Goal: Task Accomplishment & Management: Complete application form

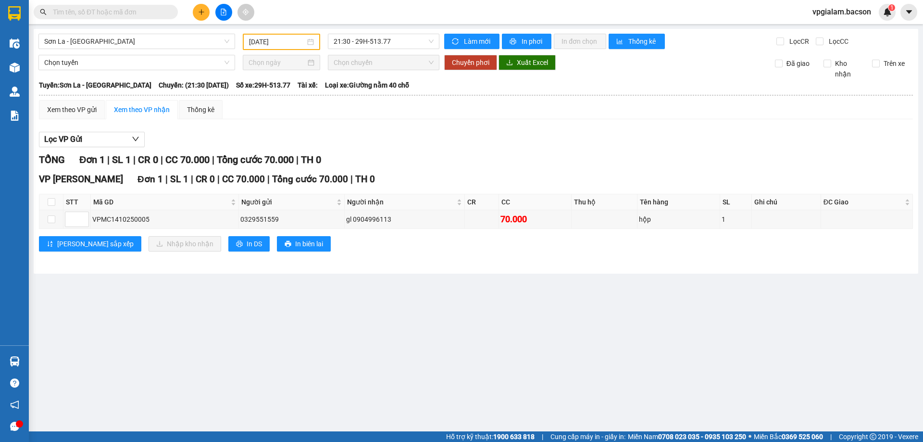
click at [204, 11] on icon "plus" at bounding box center [201, 12] width 7 height 7
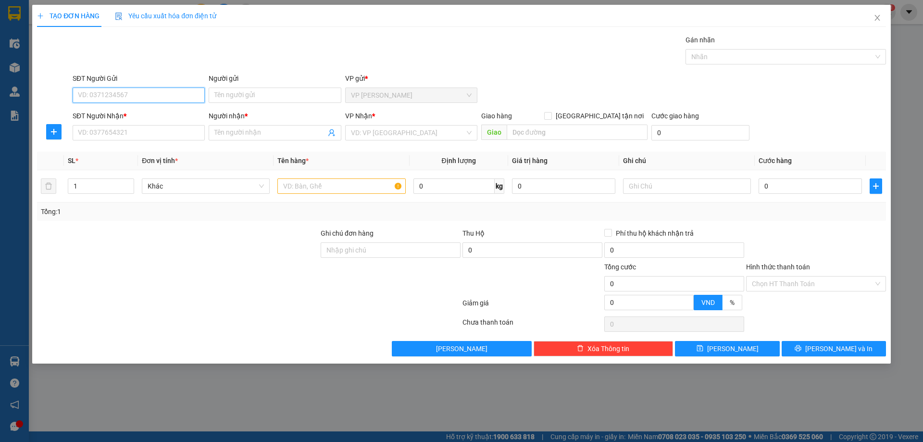
click at [117, 93] on input "SĐT Người Gửi" at bounding box center [139, 95] width 132 height 15
click at [123, 118] on div "0981209058 - cty khăn việt" at bounding box center [138, 114] width 121 height 11
type input "0981209058"
type input "cty khăn việt"
type input "0981209058"
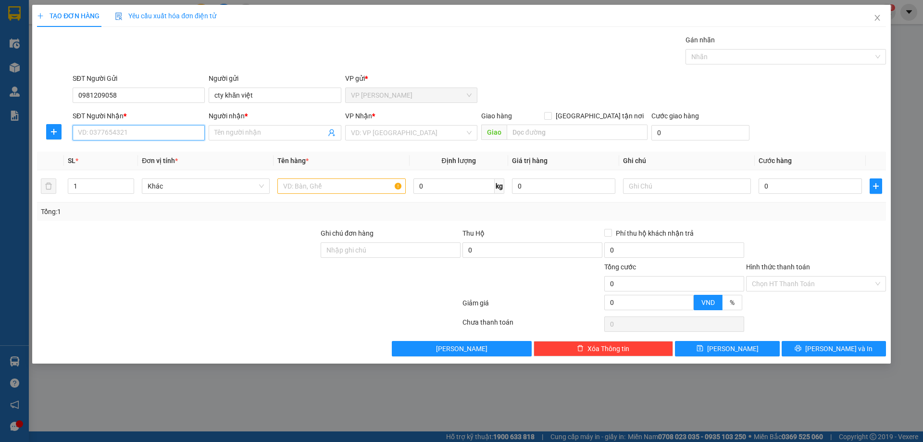
click at [118, 134] on input "SĐT Người Nhận *" at bounding box center [139, 132] width 132 height 15
click at [112, 168] on div "0374370088 - A Đồng" at bounding box center [138, 167] width 121 height 11
type input "0374370088"
type input "A Đồng"
click at [762, 186] on input "0" at bounding box center [810, 185] width 103 height 15
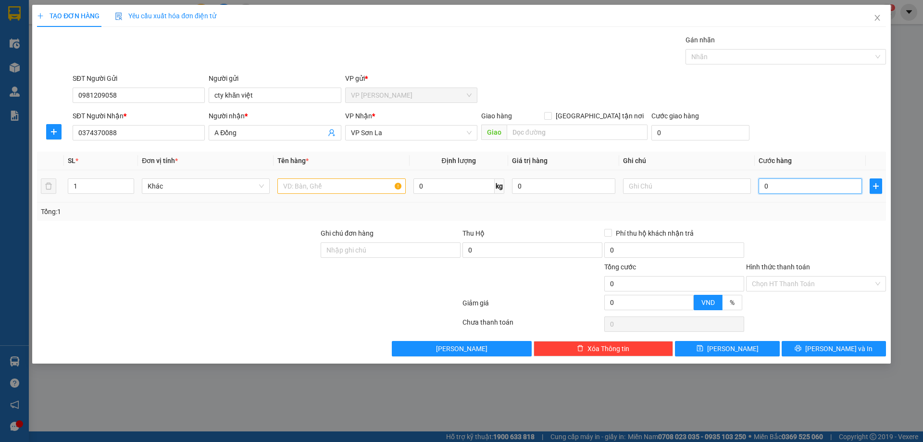
click at [759, 188] on input "0" at bounding box center [810, 185] width 103 height 15
type input "80"
type input "800"
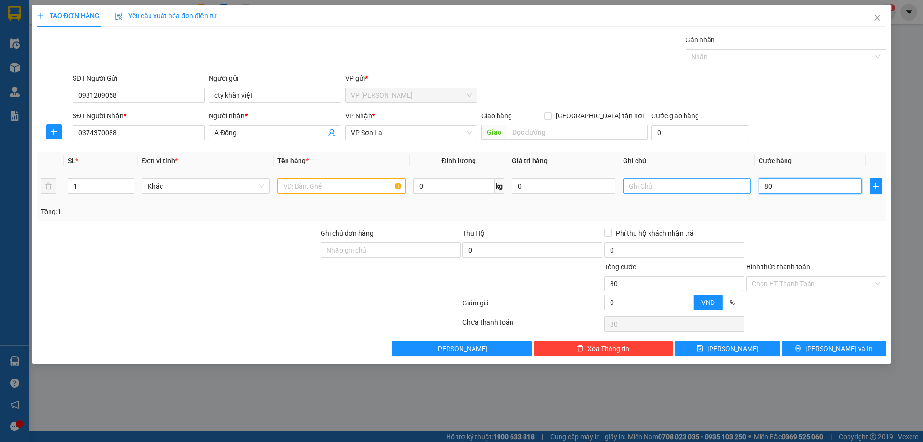
type input "800"
type input "8.000"
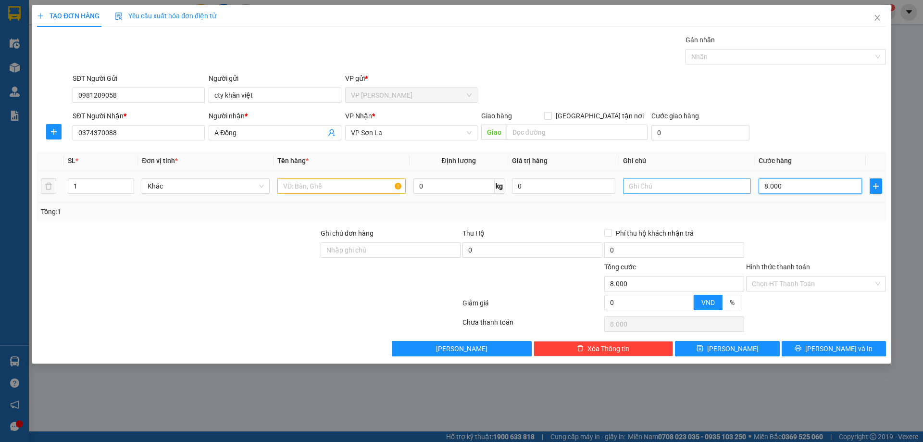
type input "80.000"
click at [301, 184] on input "text" at bounding box center [342, 185] width 128 height 15
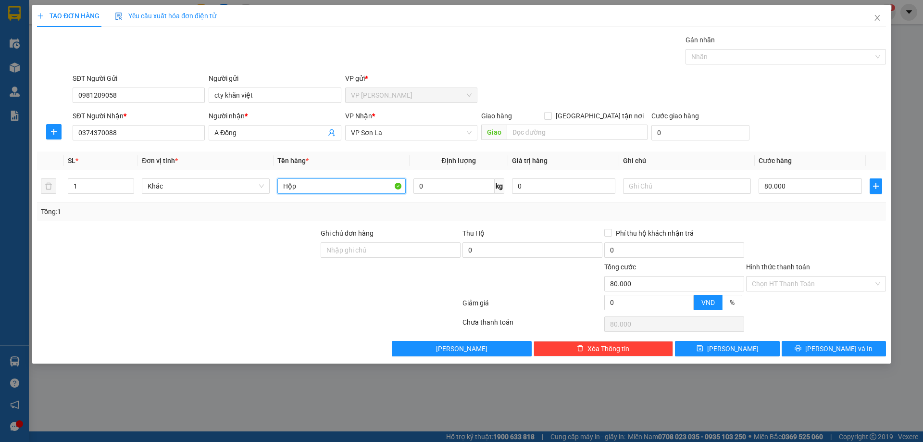
type input "Hộp"
click at [240, 271] on div at bounding box center [178, 279] width 284 height 34
click at [836, 348] on span "[PERSON_NAME] và In" at bounding box center [839, 348] width 67 height 11
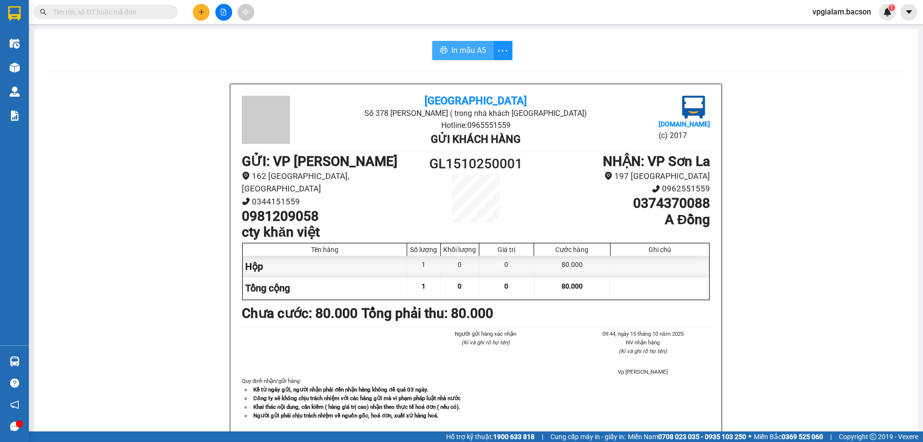
click at [465, 45] on span "In mẫu A5" at bounding box center [469, 50] width 35 height 12
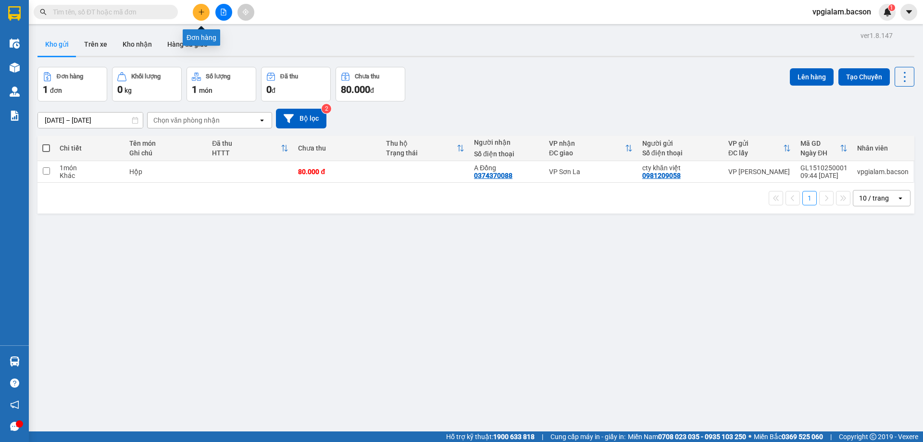
click at [201, 15] on button at bounding box center [201, 12] width 17 height 17
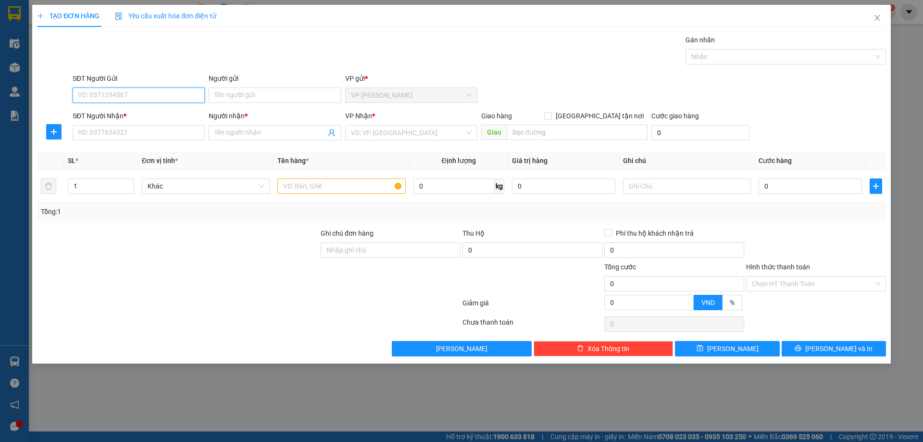
click at [99, 98] on input "SĐT Người Gửi" at bounding box center [139, 95] width 132 height 15
click at [130, 116] on div "0904342255 - Cty May Sài Đồng" at bounding box center [145, 114] width 134 height 11
type input "0904342255"
type input "Cty May Sài Đồng"
type input "0904342255"
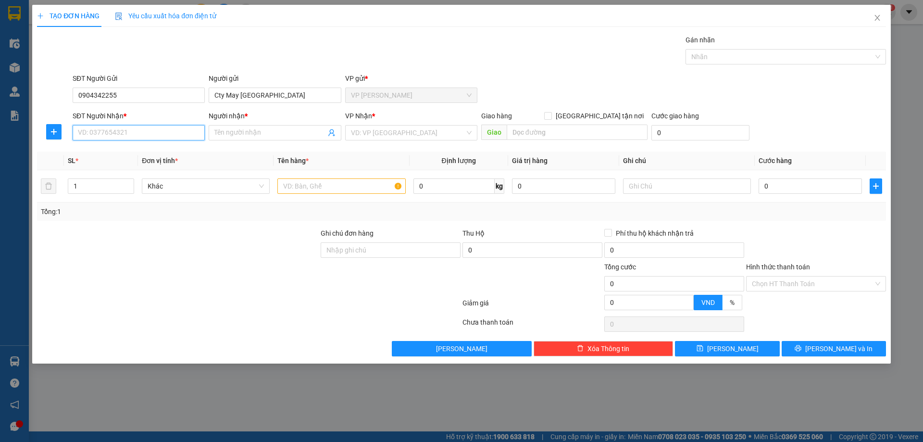
click at [109, 138] on input "SĐT Người Nhận *" at bounding box center [139, 132] width 132 height 15
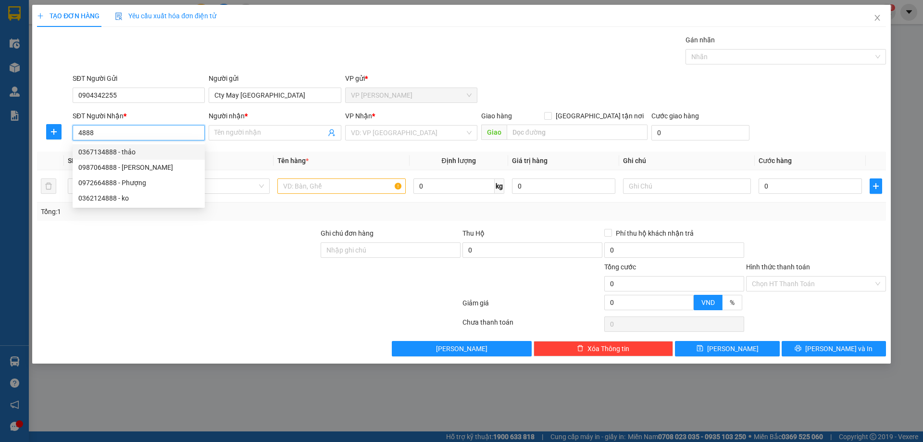
click at [130, 155] on div "0367134888 - thảo" at bounding box center [138, 152] width 121 height 11
type input "0367134888"
type input "thảo"
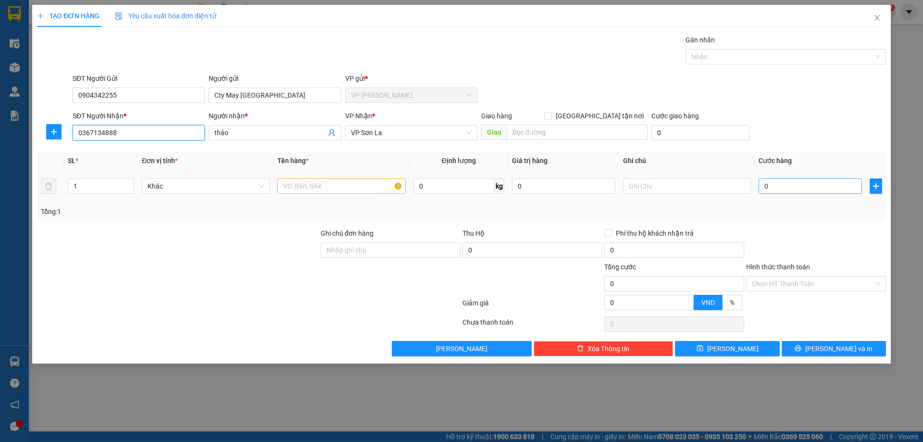
type input "0367134888"
click at [764, 185] on input "0" at bounding box center [810, 185] width 103 height 15
click at [763, 185] on input "0" at bounding box center [810, 185] width 103 height 15
type input "20"
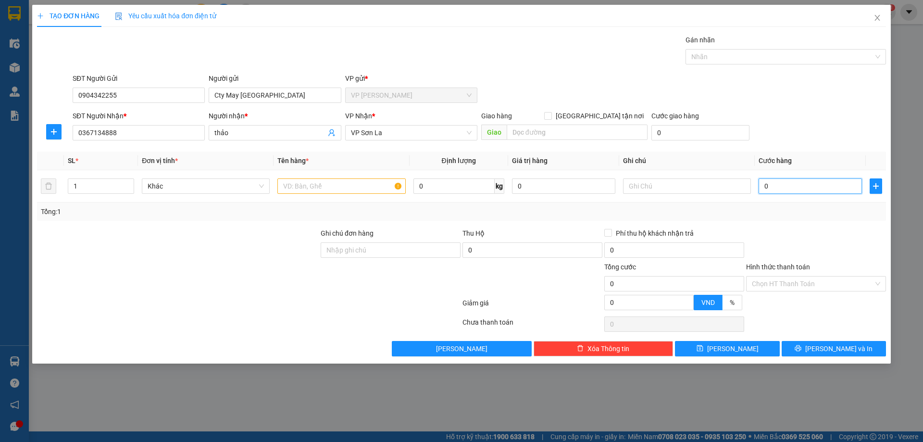
type input "20"
type input "200"
type input "2.000"
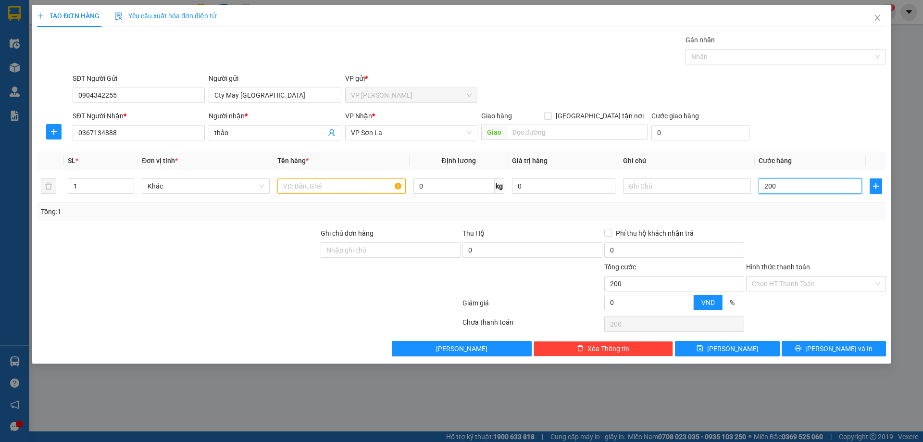
type input "2.000"
type input "20.000"
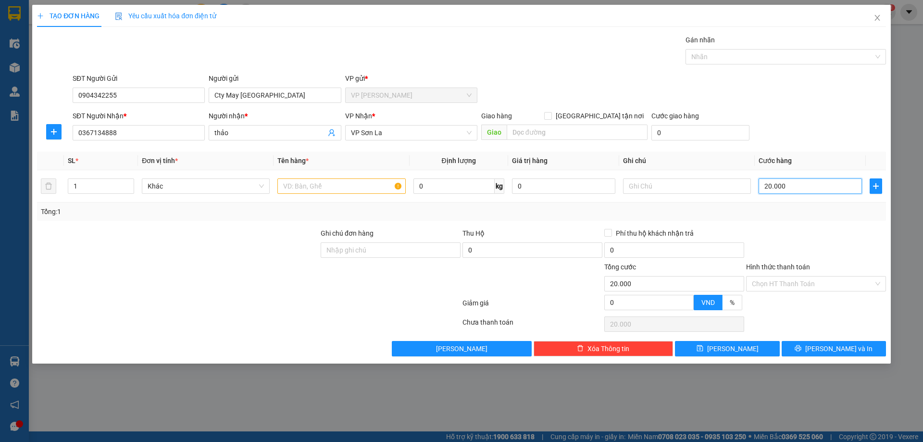
type input "200.000"
click at [303, 188] on input "text" at bounding box center [342, 185] width 128 height 15
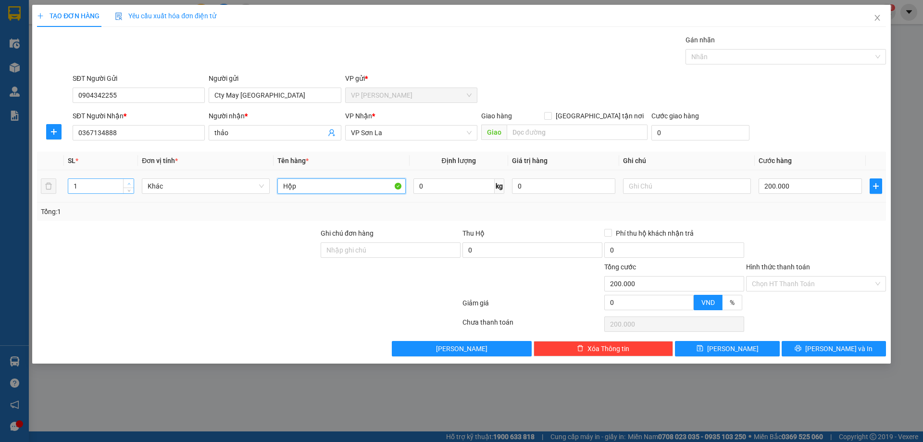
type input "Hộp"
type input "2"
click at [132, 181] on span "up" at bounding box center [129, 184] width 6 height 6
click at [771, 186] on input "200.000" at bounding box center [810, 185] width 103 height 15
click at [772, 186] on input "200.000" at bounding box center [810, 185] width 103 height 15
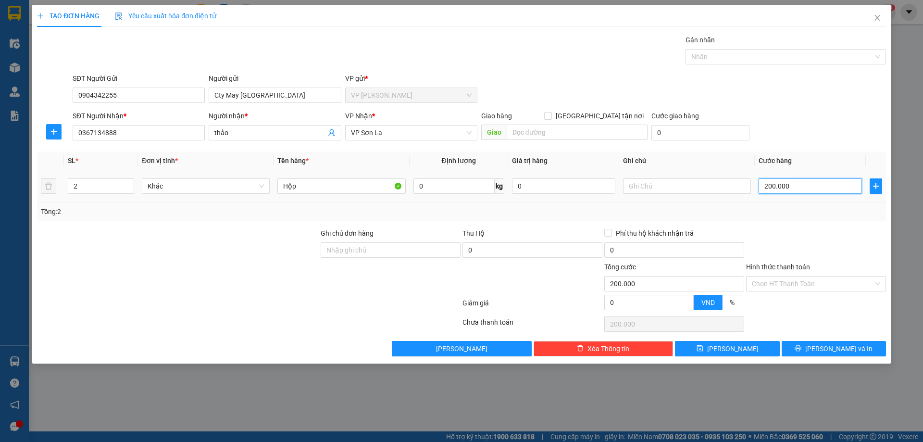
click at [798, 186] on input "200.000" at bounding box center [810, 185] width 103 height 15
type input "20.000"
type input "2.000"
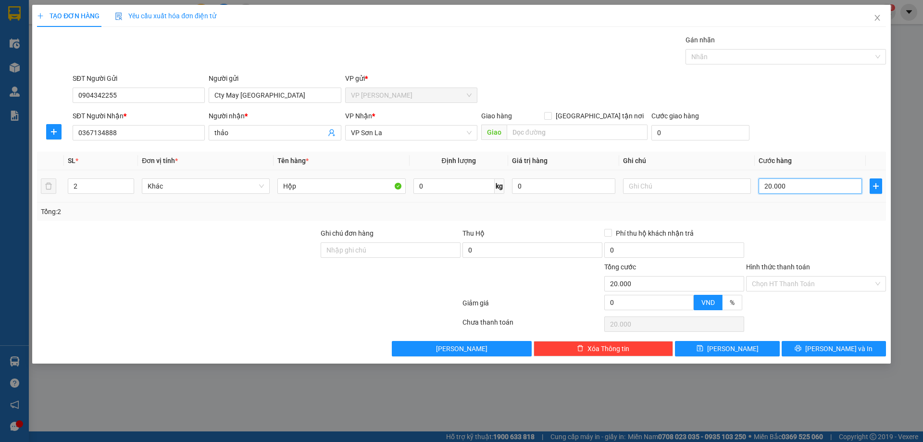
type input "2.000"
type input "200"
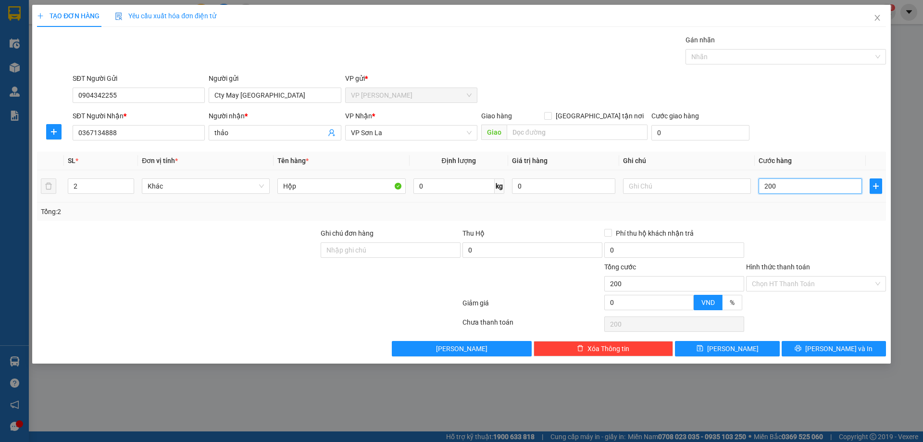
type input "20"
type input "2"
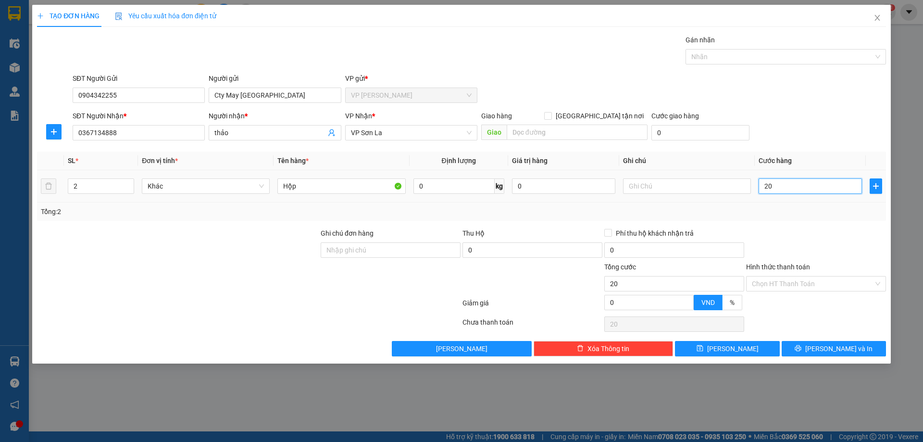
type input "2"
type input "22"
type input "220"
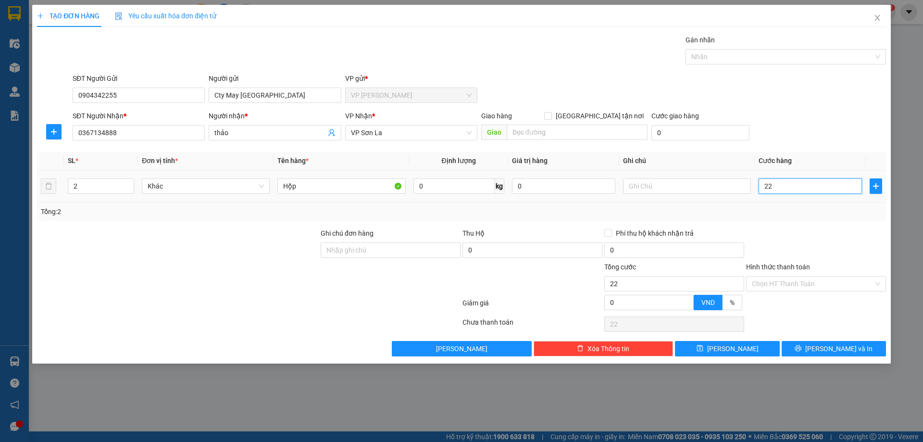
type input "220"
type input "2.200"
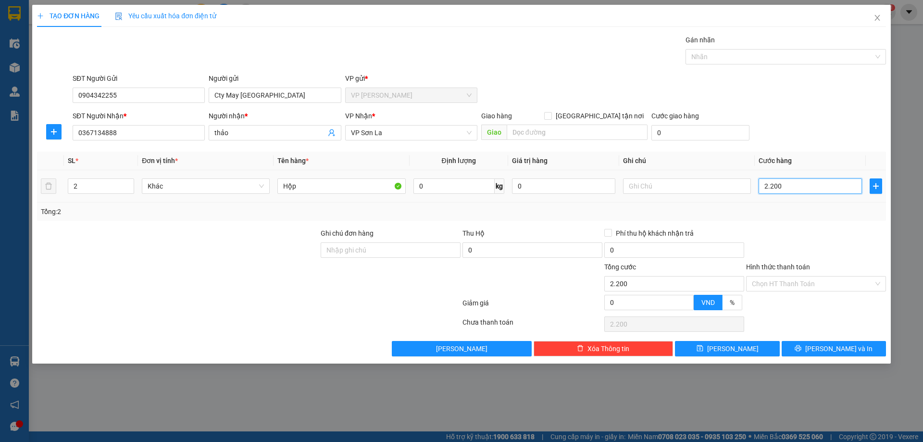
type input "22.000"
type input "220.000"
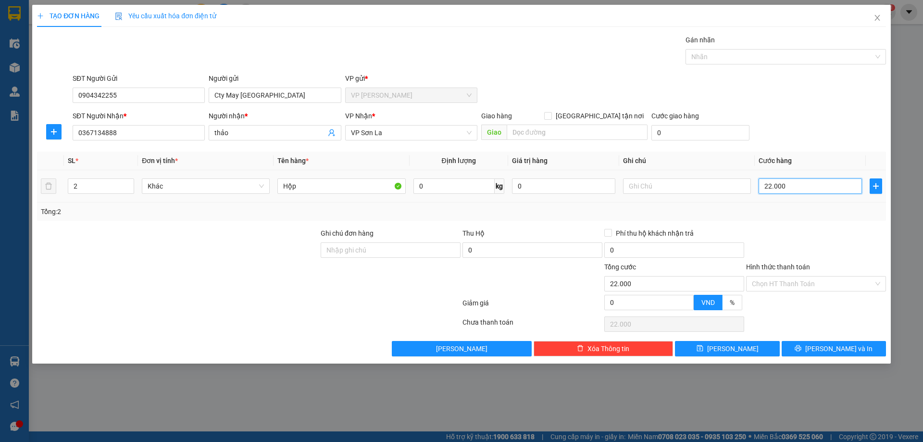
type input "220.000"
click at [874, 282] on div "Chọn HT Thanh Toán" at bounding box center [816, 283] width 140 height 15
type input "220.000"
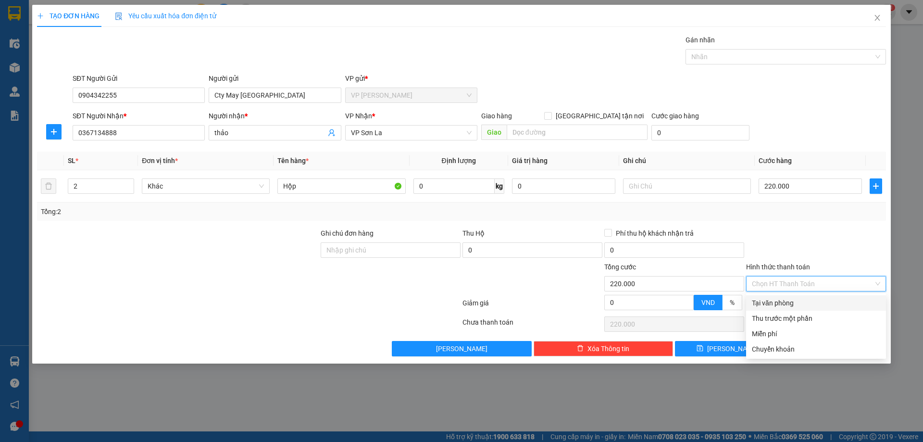
click at [788, 303] on div "Tại văn phòng" at bounding box center [816, 303] width 128 height 11
type input "0"
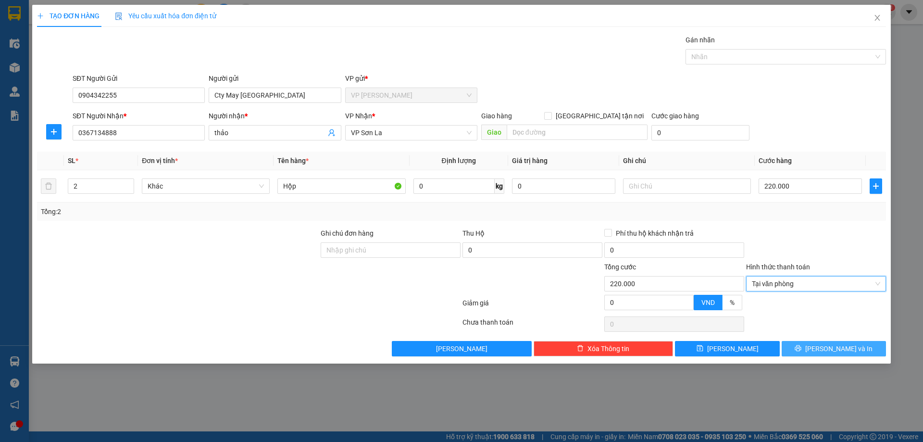
click at [825, 349] on button "[PERSON_NAME] và In" at bounding box center [834, 348] width 104 height 15
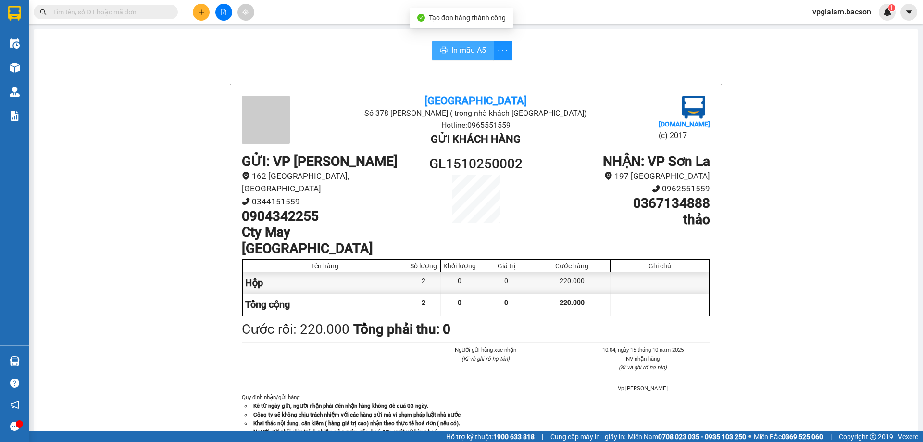
click at [463, 45] on span "In mẫu A5" at bounding box center [469, 50] width 35 height 12
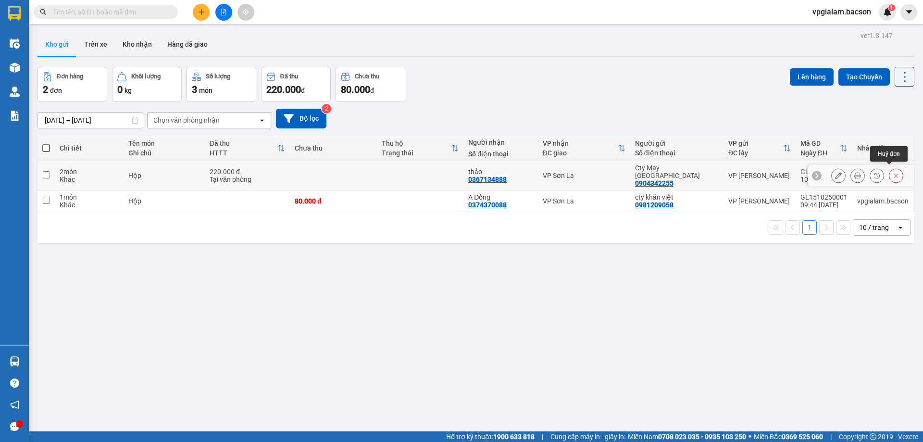
click at [893, 173] on icon at bounding box center [896, 175] width 7 height 7
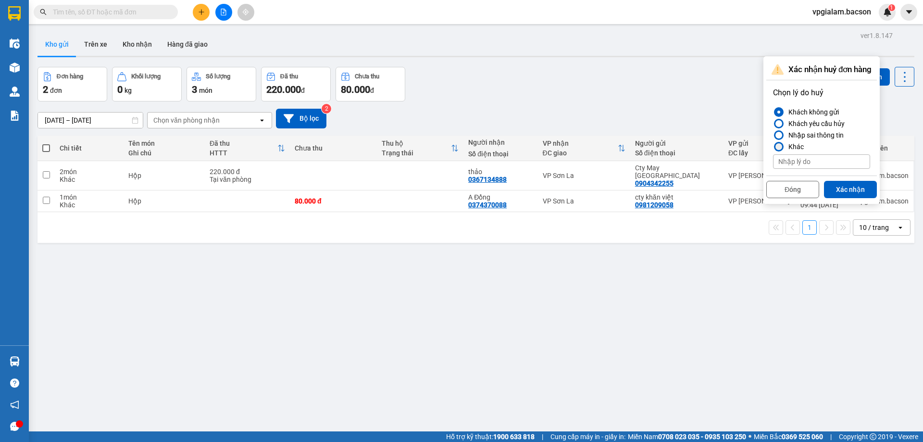
click at [780, 146] on div at bounding box center [779, 146] width 7 height 7
click at [773, 147] on input "Khác" at bounding box center [773, 147] width 0 height 0
click at [780, 135] on div at bounding box center [779, 135] width 7 height 7
click at [773, 135] on input "Nhập sai thông tin" at bounding box center [773, 135] width 0 height 0
click at [842, 187] on button "Xác nhận" at bounding box center [850, 189] width 53 height 17
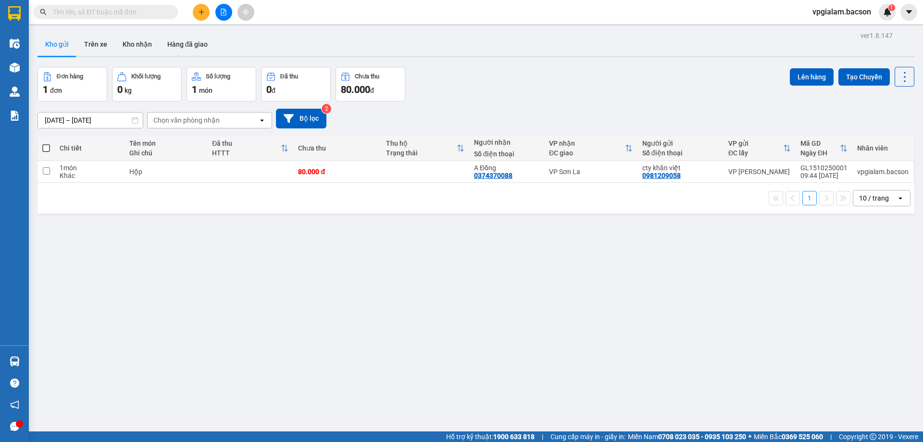
click at [200, 12] on icon "plus" at bounding box center [201, 12] width 5 height 0
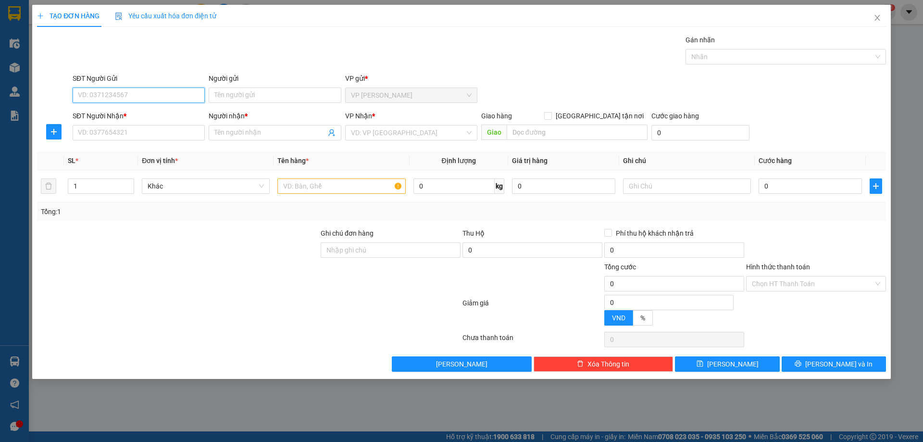
click at [108, 94] on input "SĐT Người Gửi" at bounding box center [139, 95] width 132 height 15
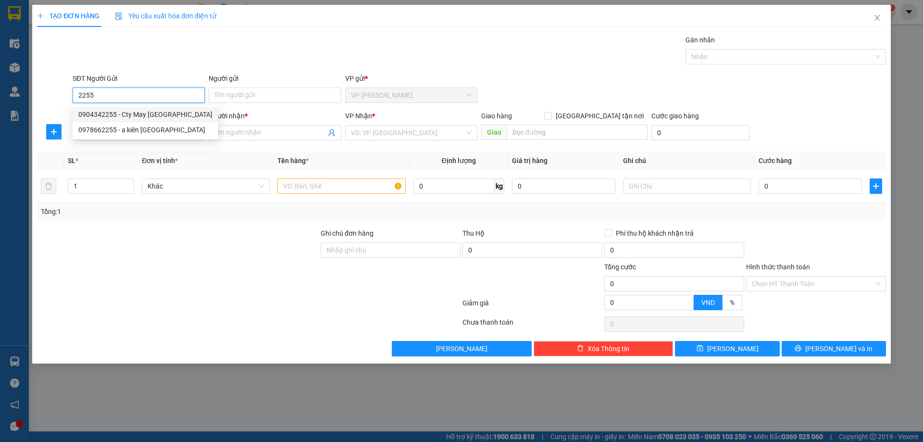
click at [130, 116] on div "0904342255 - Cty May Sài Đồng" at bounding box center [145, 114] width 134 height 11
type input "0904342255"
type input "Cty May Sài Đồng"
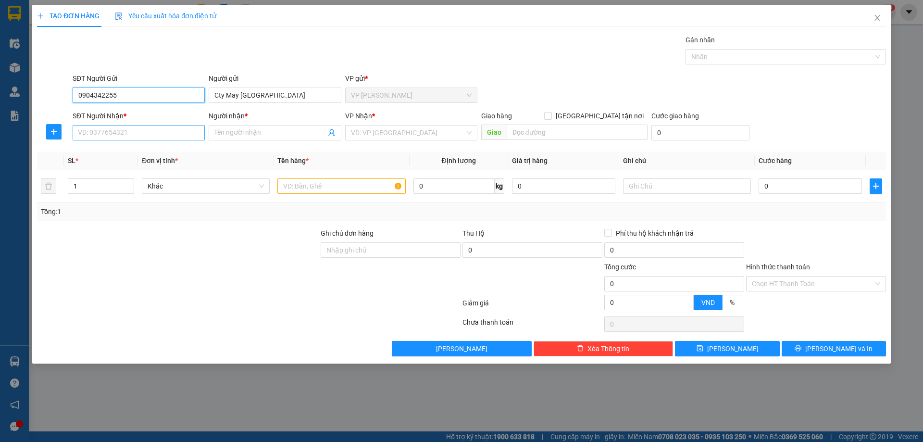
type input "0904342255"
click at [116, 135] on input "SĐT Người Nhận *" at bounding box center [139, 132] width 132 height 15
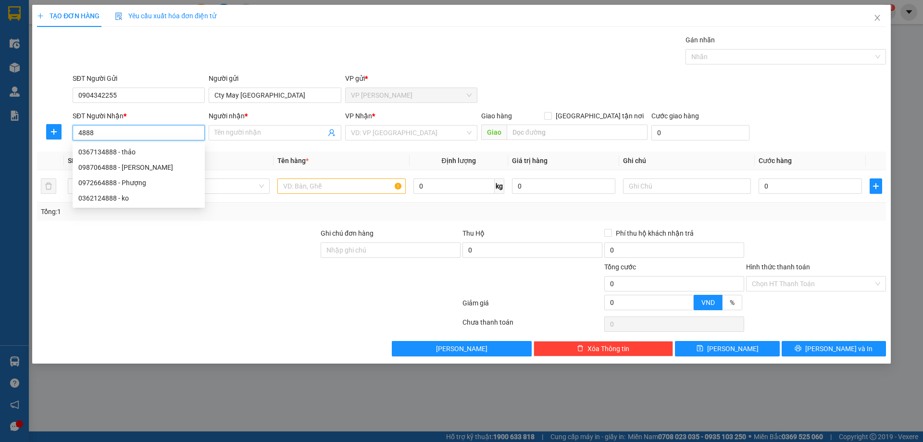
click at [121, 155] on div "0367134888 - thảo" at bounding box center [138, 152] width 121 height 11
type input "0367134888"
type input "thảo"
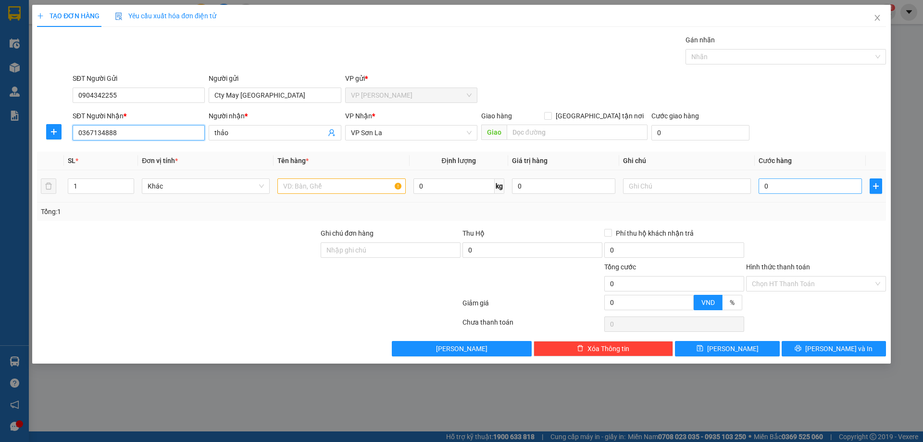
type input "0367134888"
click at [762, 186] on input "0" at bounding box center [810, 185] width 103 height 15
click at [763, 186] on input "0" at bounding box center [810, 185] width 103 height 15
type input "10"
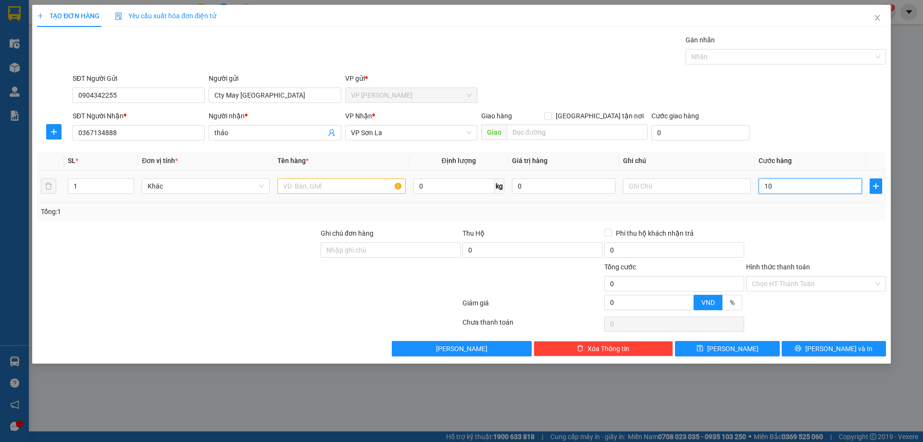
type input "10"
type input "180"
type input "1.800"
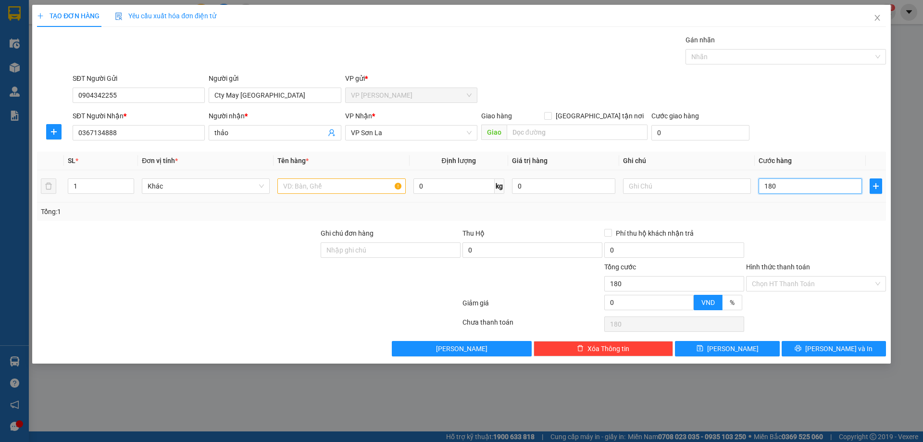
type input "1.800"
type input "18.000"
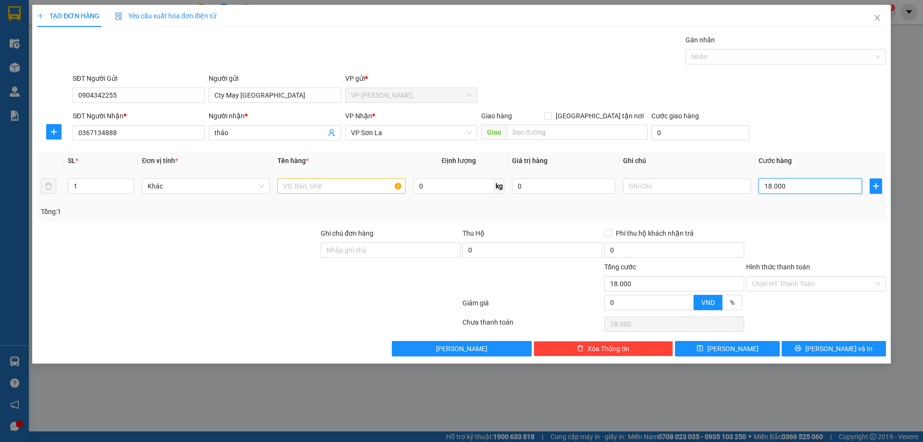
type input "180.000"
click at [131, 183] on span "up" at bounding box center [129, 184] width 6 height 6
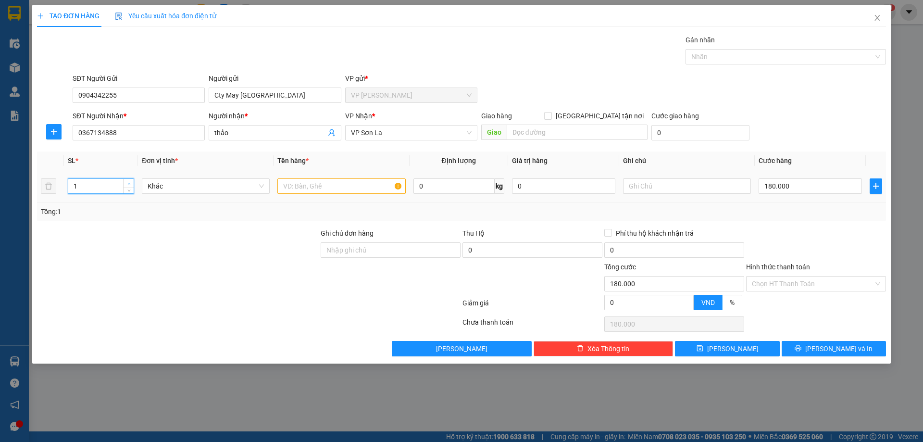
type input "2"
click at [128, 182] on icon "up" at bounding box center [128, 183] width 3 height 3
click at [328, 186] on input "text" at bounding box center [342, 185] width 128 height 15
type input "Hộp"
click at [253, 261] on div at bounding box center [178, 245] width 284 height 34
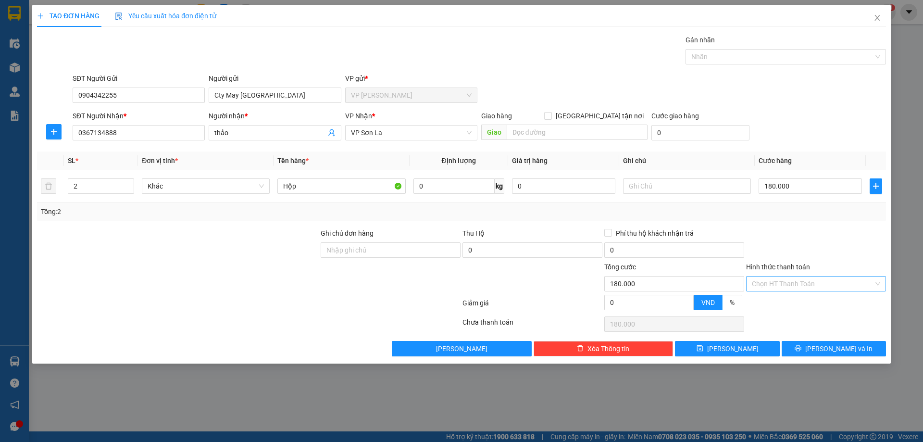
click at [880, 279] on div "Chọn HT Thanh Toán" at bounding box center [816, 283] width 140 height 15
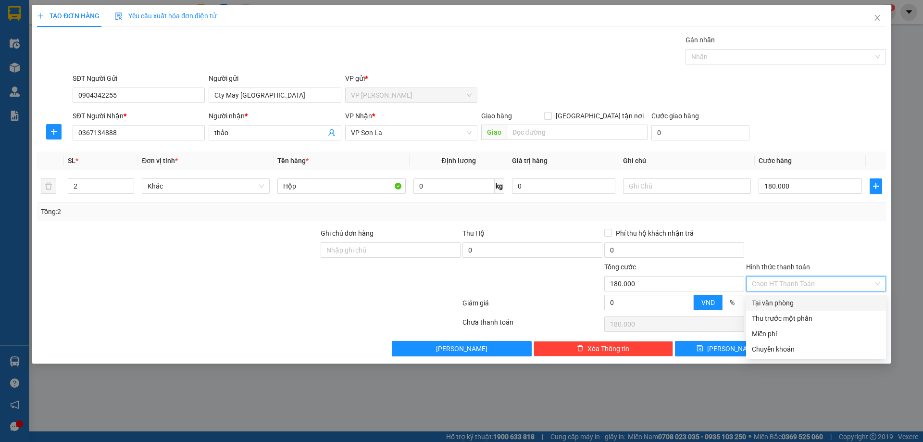
click at [794, 306] on div "Tại văn phòng" at bounding box center [816, 303] width 128 height 11
type input "0"
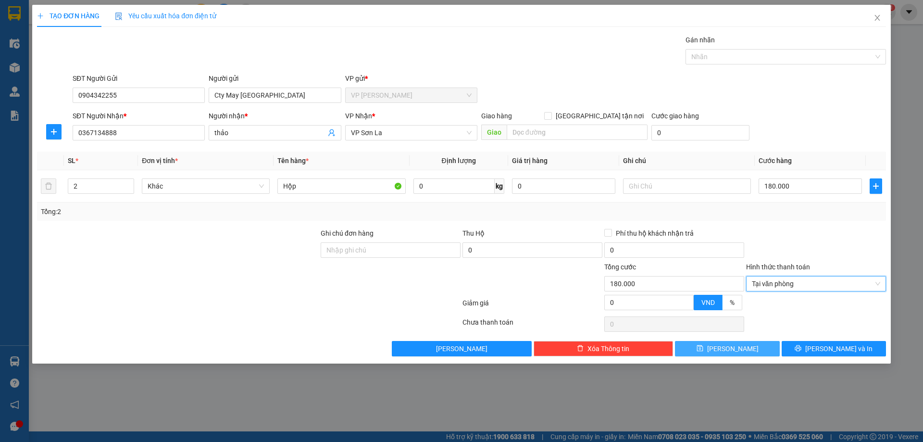
click at [739, 347] on button "[PERSON_NAME]" at bounding box center [727, 348] width 104 height 15
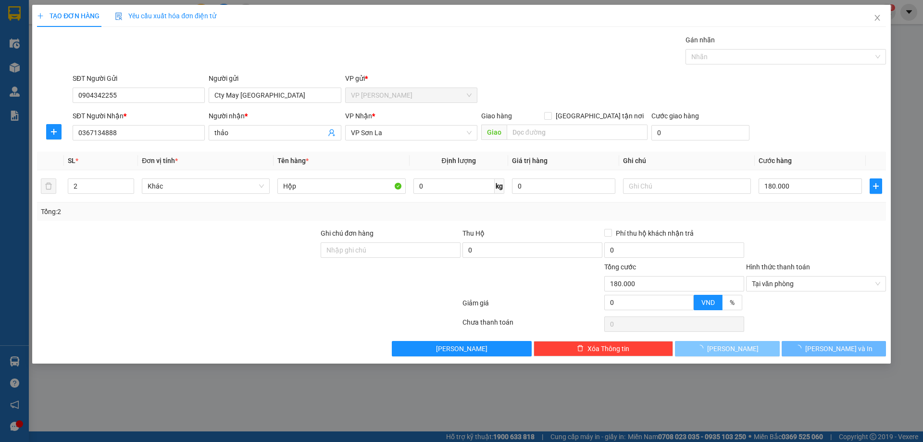
type input "1"
type input "0"
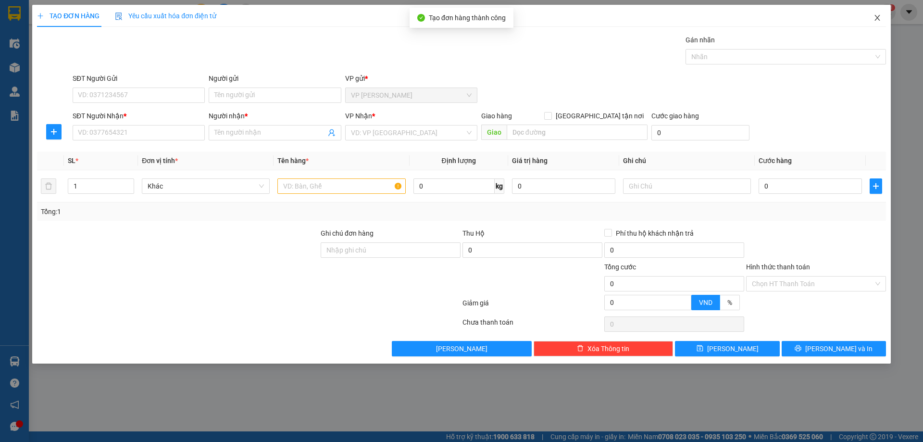
click at [877, 19] on icon "close" at bounding box center [877, 18] width 5 height 6
